Goal: Navigation & Orientation: Find specific page/section

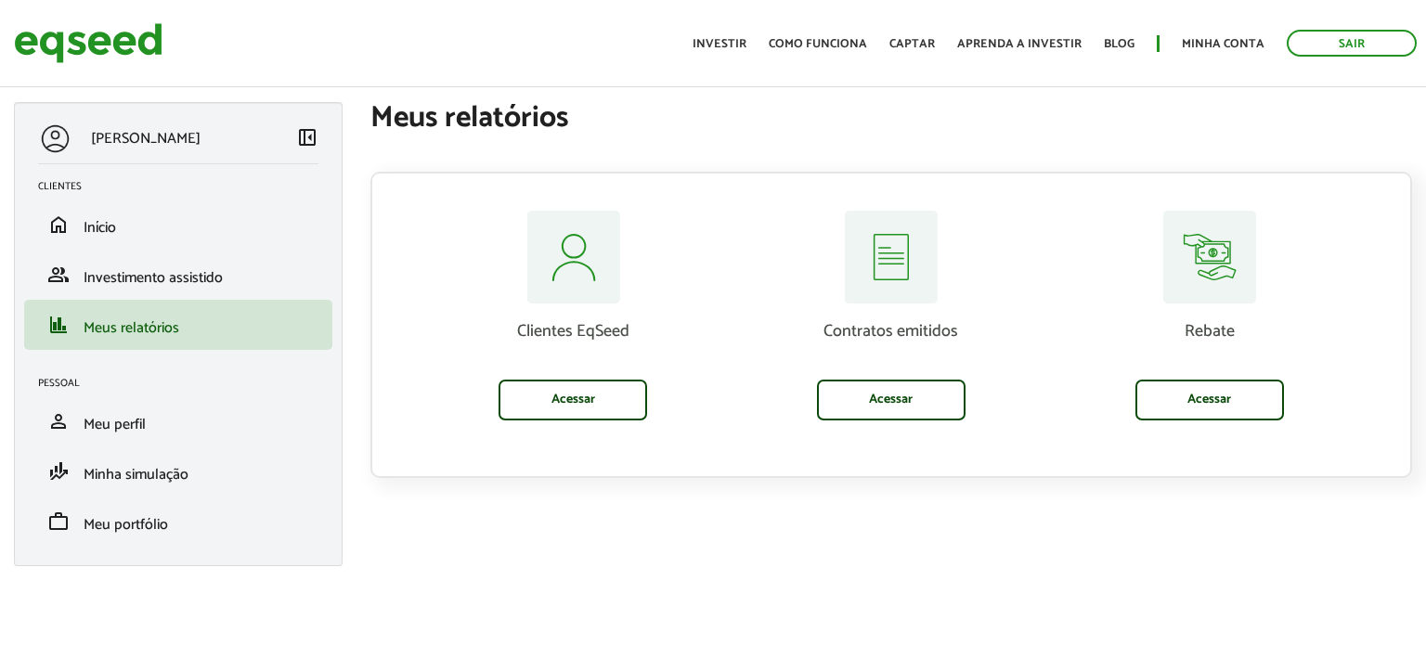
click at [1258, 570] on div "[PERSON_NAME] left_panel_close Clientes home Início group Investimento assistid…" at bounding box center [713, 343] width 1426 height 483
click at [1280, 535] on div "[PERSON_NAME] left_panel_close Clientes home Início group Investimento assistid…" at bounding box center [713, 343] width 1426 height 483
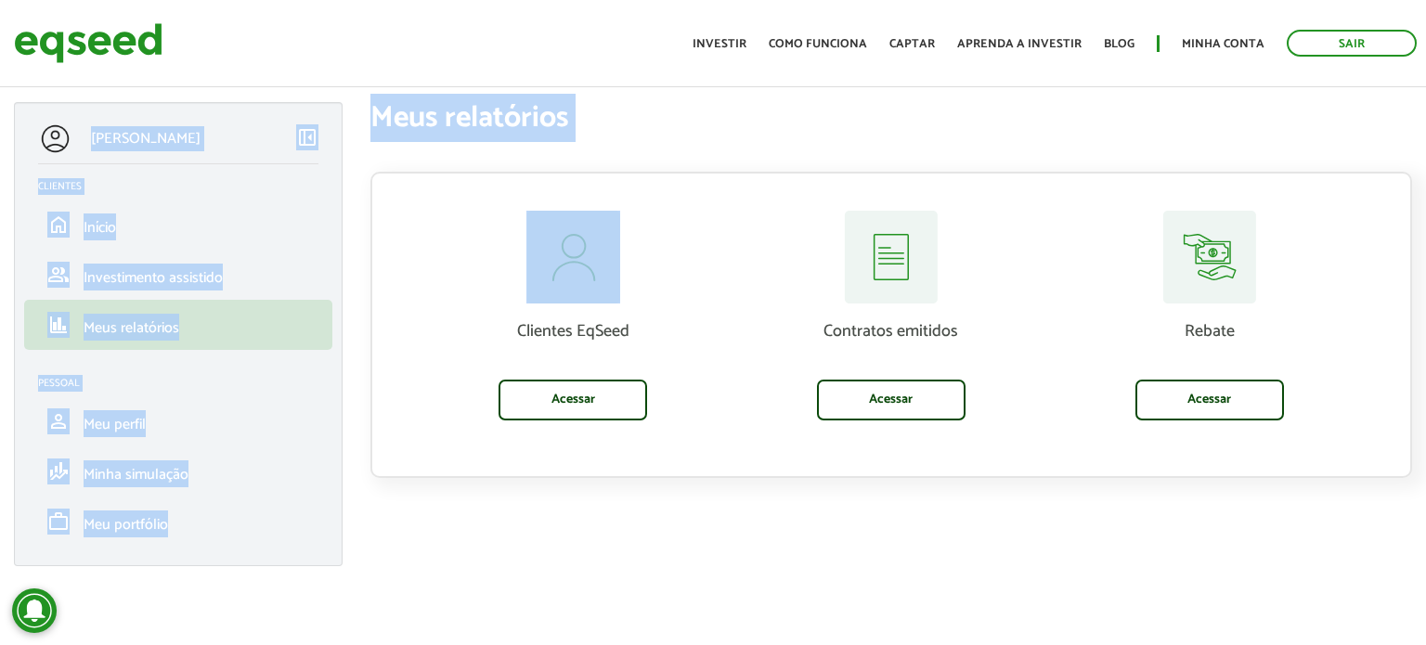
drag, startPoint x: 1329, startPoint y: 496, endPoint x: 564, endPoint y: 241, distance: 805.9
click at [564, 241] on div "[PERSON_NAME] left_panel_close Clientes home Início group Investimento assistid…" at bounding box center [713, 343] width 1426 height 483
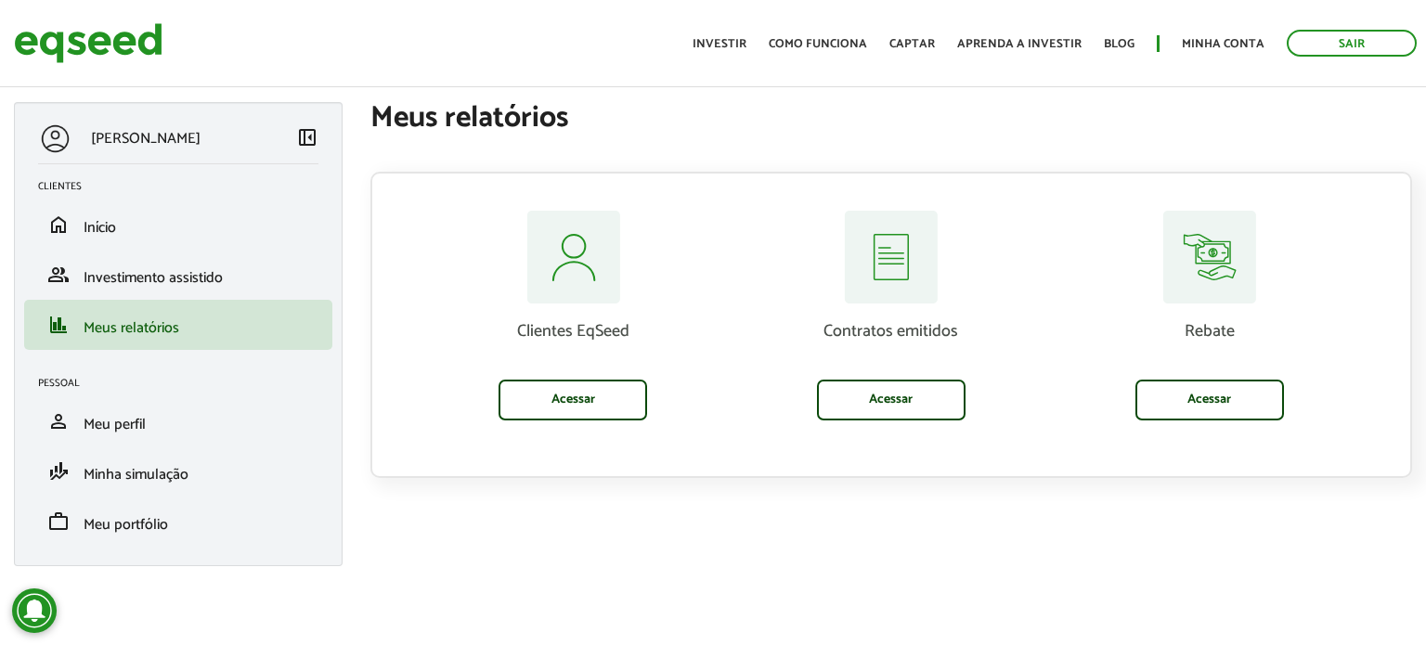
click at [416, 102] on h1 "Meus relatórios" at bounding box center [890, 118] width 1041 height 32
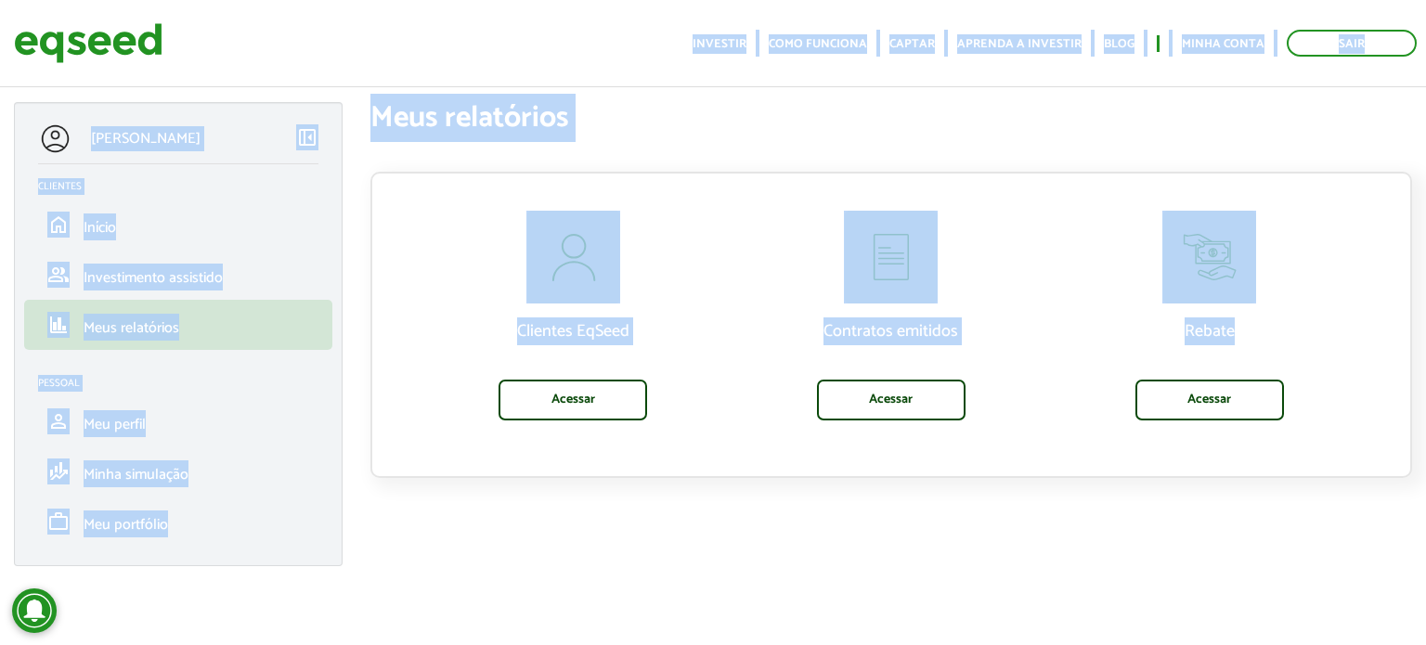
drag, startPoint x: 408, startPoint y: 109, endPoint x: 1185, endPoint y: 467, distance: 855.4
click at [1221, 399] on body "Sair Toggle navigation Toggle navigation Início Investir Como funciona" at bounding box center [713, 322] width 1426 height 645
click at [1169, 484] on div "[PERSON_NAME] left_panel_close Clientes home Início group Investimento assistid…" at bounding box center [713, 343] width 1426 height 483
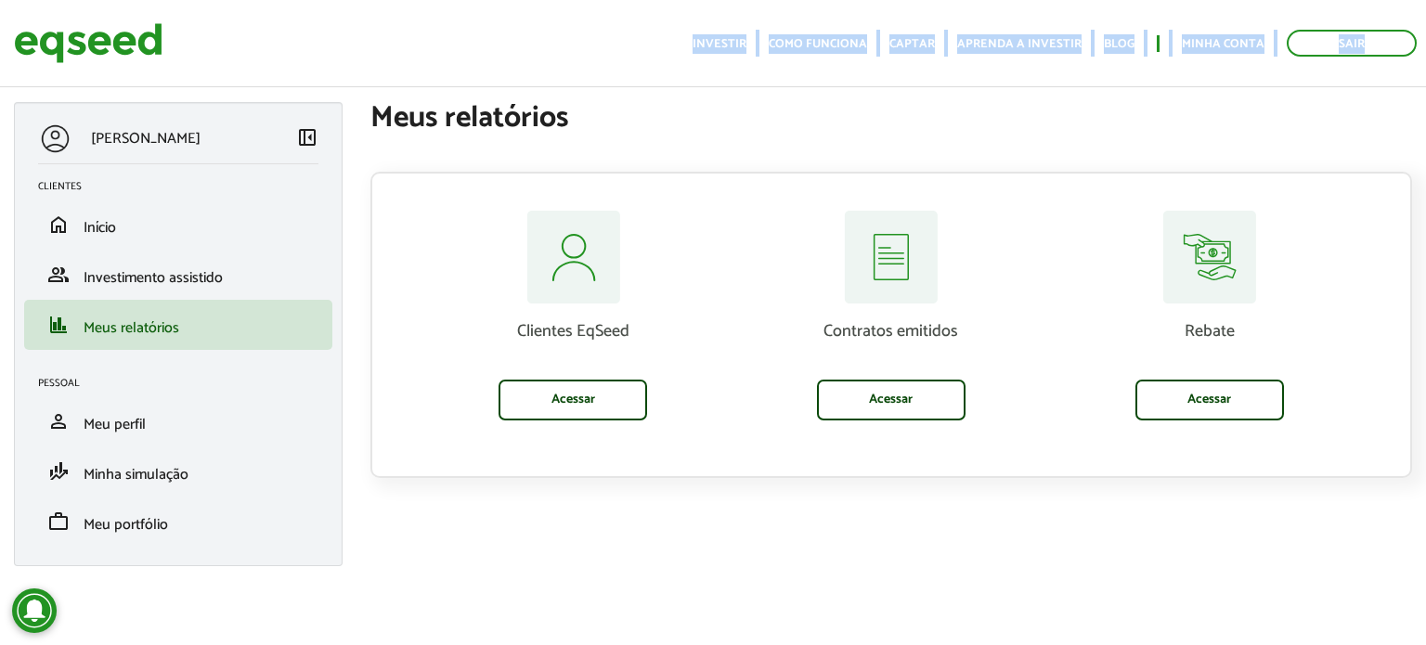
drag, startPoint x: 1314, startPoint y: 521, endPoint x: 356, endPoint y: 73, distance: 1057.1
click at [356, 73] on body "Sair Toggle navigation Toggle navigation Início Investir Como funciona" at bounding box center [713, 322] width 1426 height 645
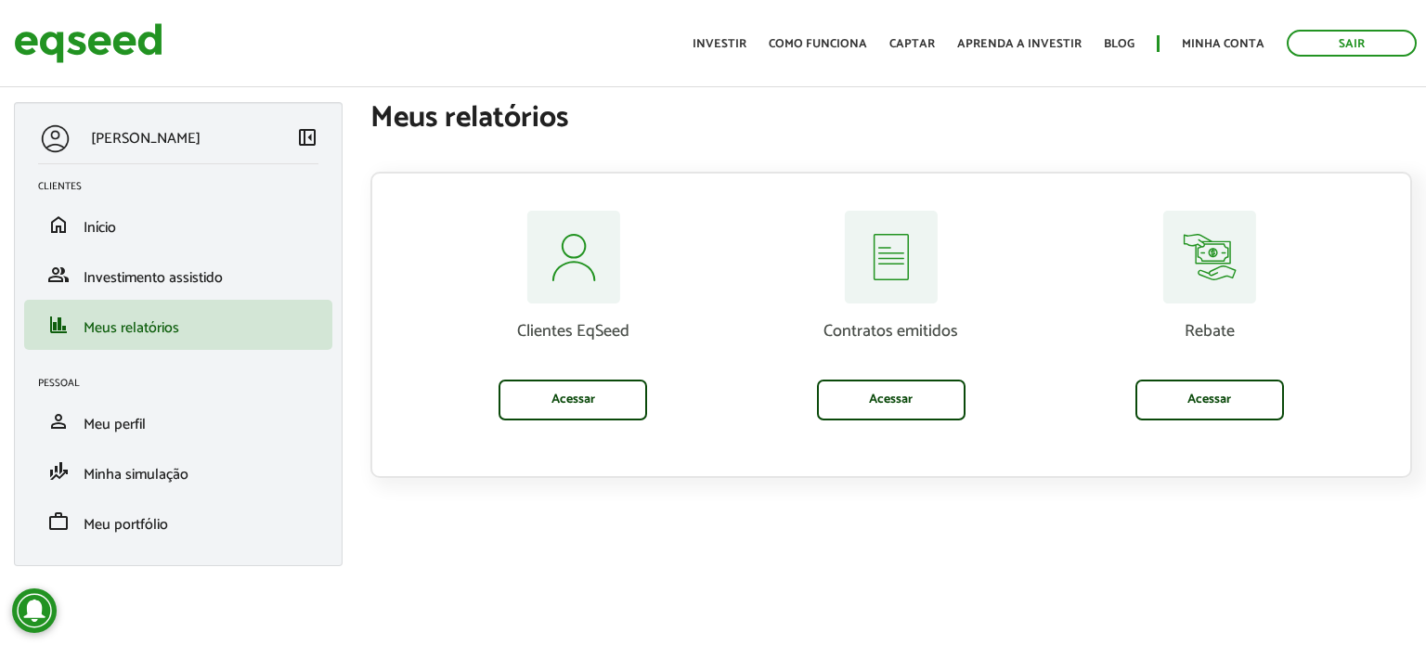
click at [453, 110] on h1 "Meus relatórios" at bounding box center [890, 118] width 1041 height 32
click at [1158, 601] on article "[PERSON_NAME] left_panel_close Clientes home Início group Investimento assistid…" at bounding box center [713, 320] width 1426 height 603
drag, startPoint x: 1327, startPoint y: 519, endPoint x: 0, endPoint y: 103, distance: 1390.8
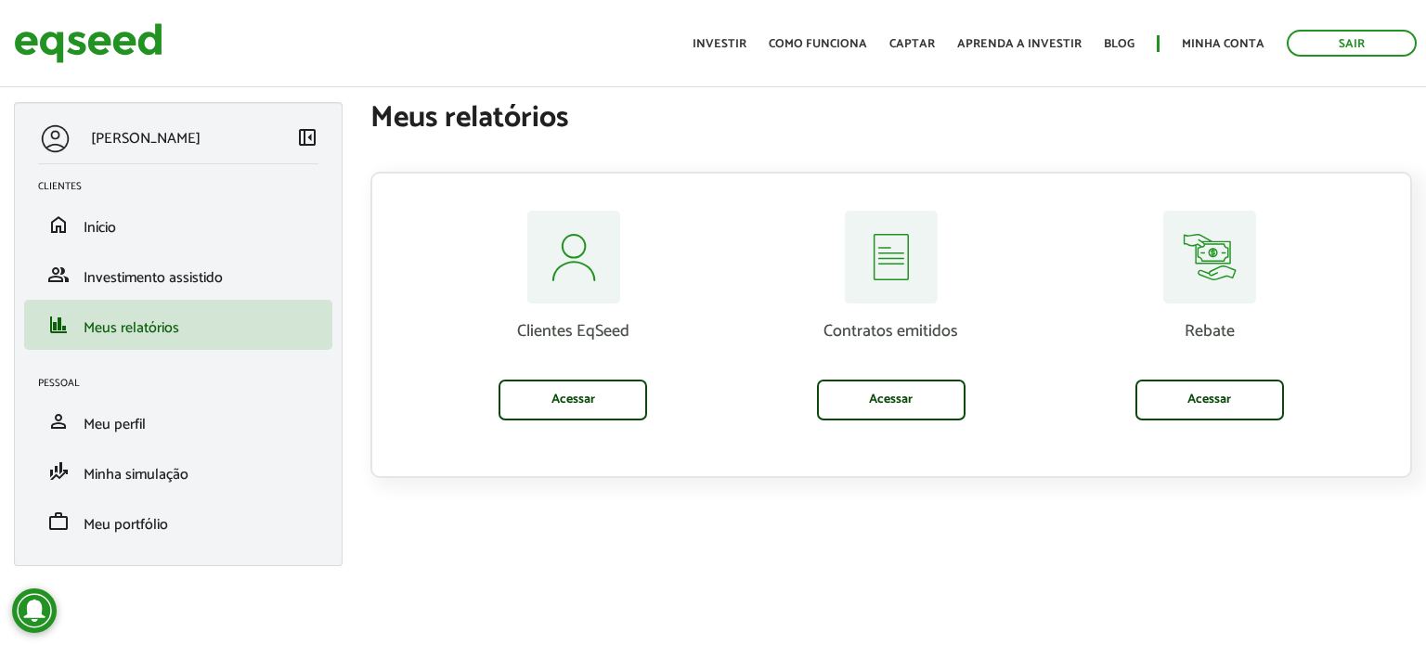
click at [0, 103] on div "[PERSON_NAME] left_panel_close Clientes home Início group Investimento assistid…" at bounding box center [713, 343] width 1426 height 483
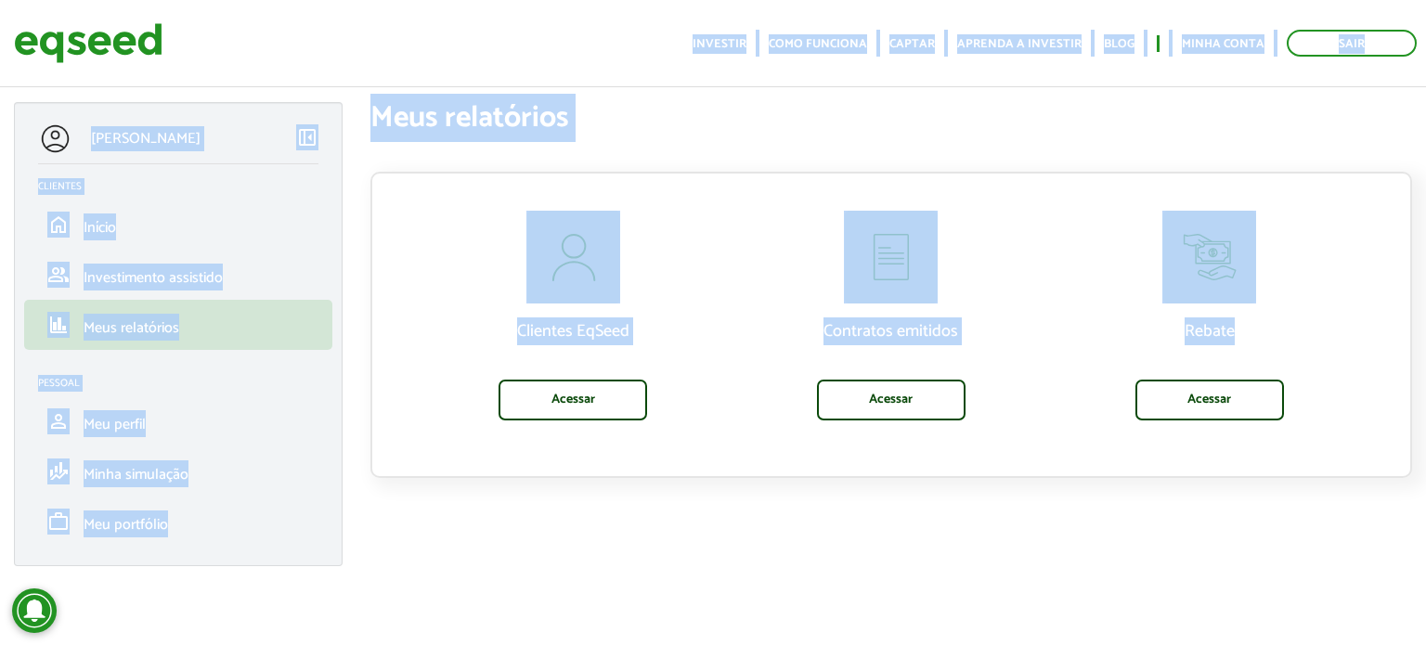
drag, startPoint x: 627, startPoint y: 339, endPoint x: 1296, endPoint y: 393, distance: 670.4
click at [1296, 393] on body "Sair Toggle navigation Toggle navigation Início Investir Como funciona" at bounding box center [713, 322] width 1426 height 645
click at [1276, 530] on div "[PERSON_NAME] left_panel_close Clientes home Início group Investimento assistid…" at bounding box center [713, 343] width 1426 height 483
click at [1097, 549] on div "[PERSON_NAME] left_panel_close Clientes home Início group Investimento assistid…" at bounding box center [713, 343] width 1426 height 483
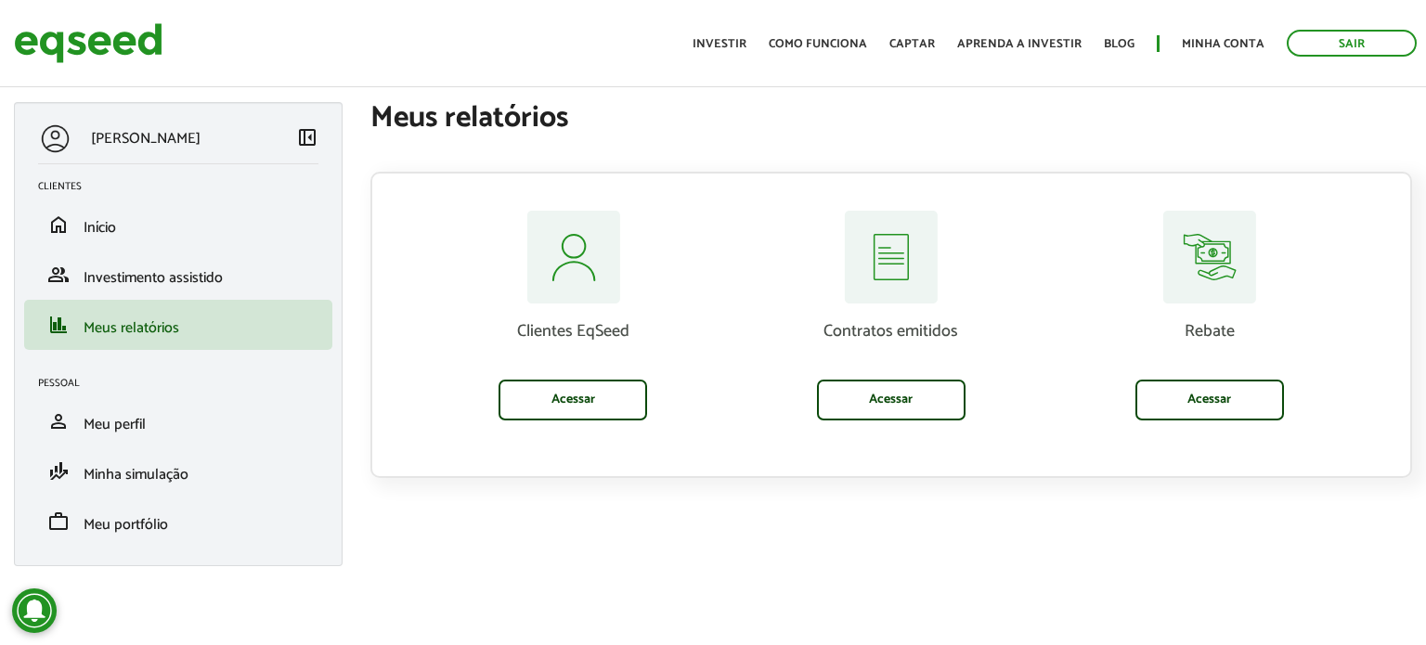
drag, startPoint x: 1289, startPoint y: 606, endPoint x: 1275, endPoint y: 597, distance: 16.7
click at [1275, 597] on article "[PERSON_NAME] left_panel_close Clientes home Início group Investimento assistid…" at bounding box center [713, 320] width 1426 height 603
drag, startPoint x: 1318, startPoint y: 574, endPoint x: 980, endPoint y: 536, distance: 340.0
click at [980, 536] on div "[PERSON_NAME] left_panel_close Clientes home Início group Investimento assistid…" at bounding box center [713, 343] width 1426 height 483
click at [478, 459] on div "Clientes EqSeed Acessar" at bounding box center [573, 343] width 318 height 265
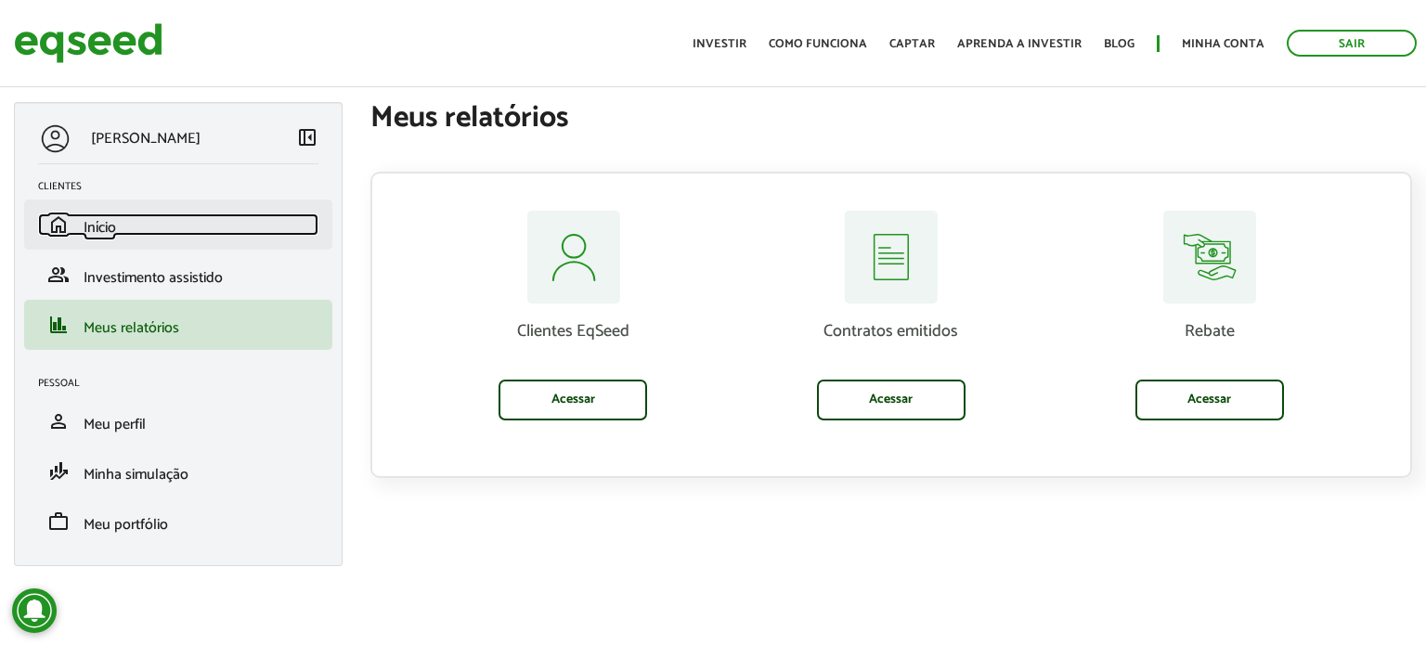
click at [159, 235] on link "home Início" at bounding box center [178, 224] width 280 height 22
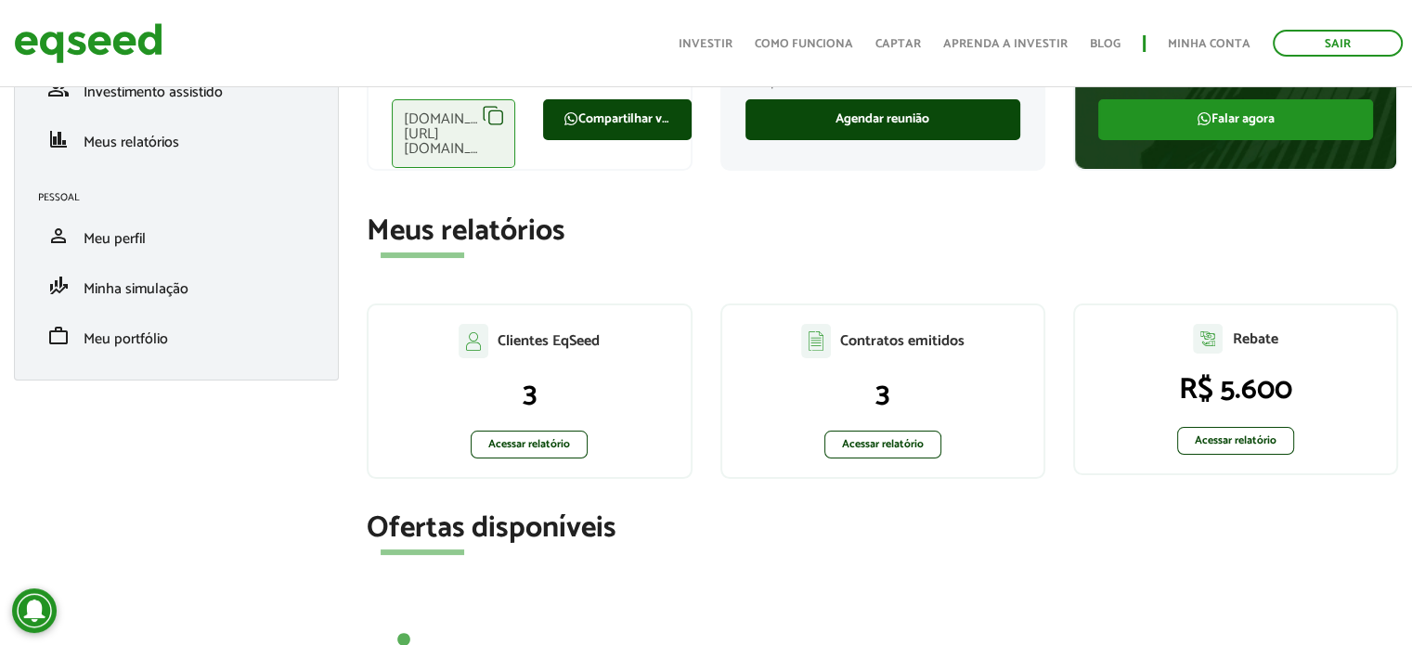
click at [1210, 518] on h2 "Ofertas disponíveis" at bounding box center [882, 528] width 1031 height 32
